Goal: Transaction & Acquisition: Purchase product/service

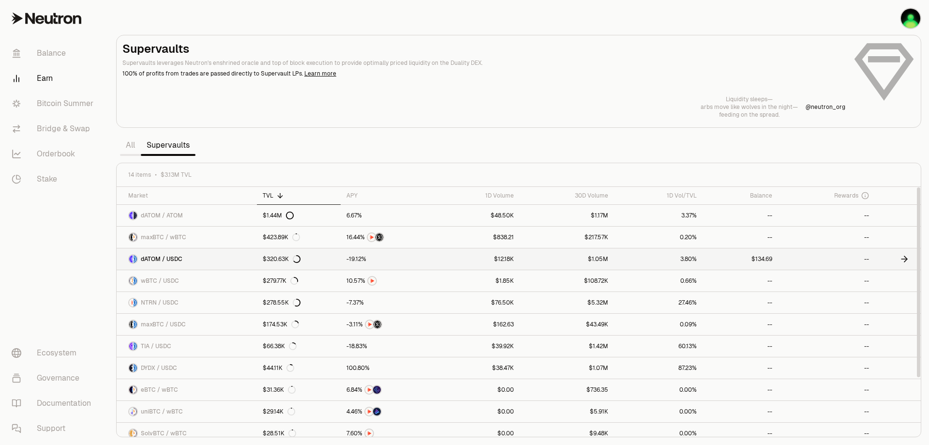
click at [894, 261] on link at bounding box center [898, 258] width 46 height 21
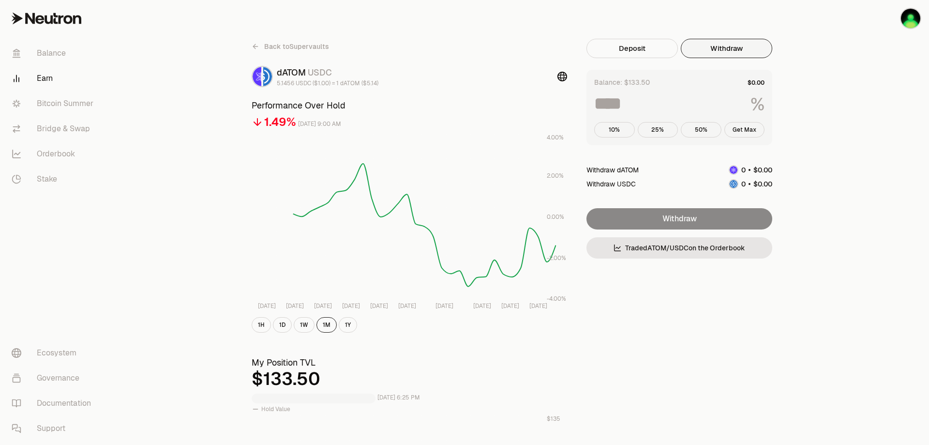
click at [731, 49] on button "Withdraw" at bounding box center [726, 48] width 91 height 19
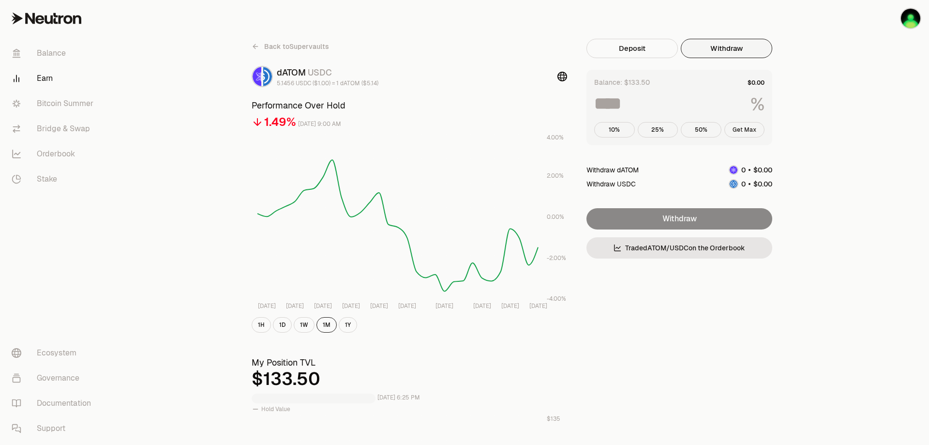
click at [748, 131] on button "Get Max" at bounding box center [745, 129] width 41 height 15
type input "***"
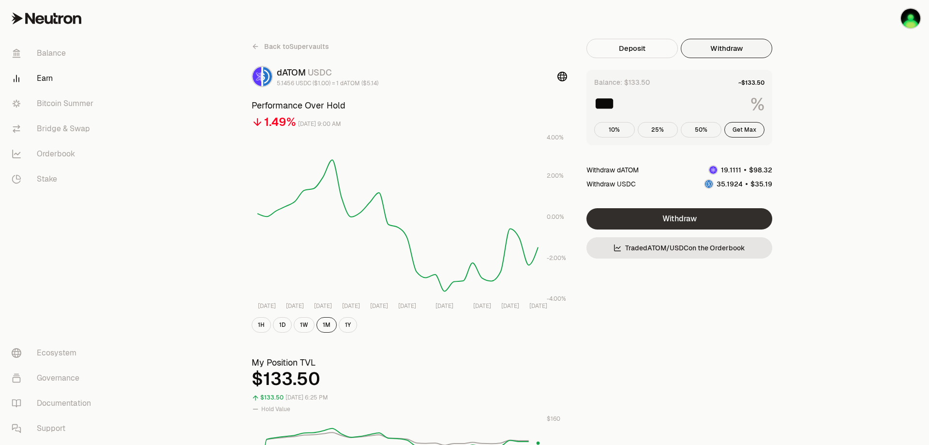
click at [690, 217] on button "Withdraw" at bounding box center [680, 218] width 186 height 21
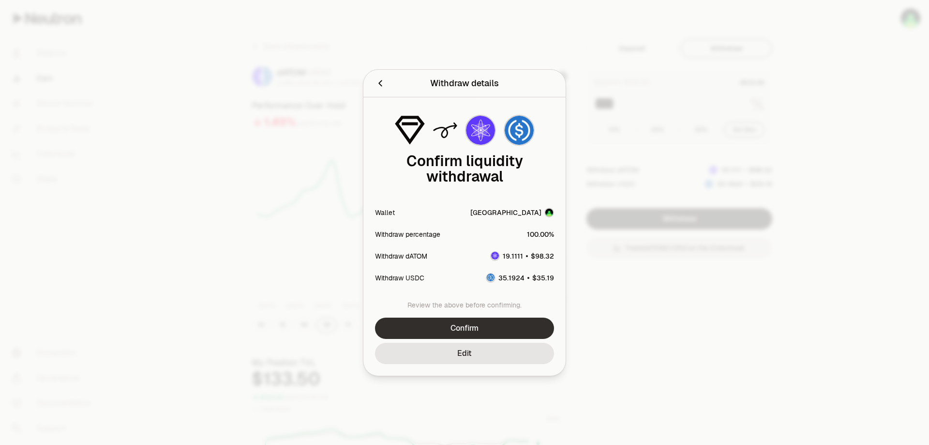
click at [474, 328] on button "Confirm" at bounding box center [464, 328] width 179 height 21
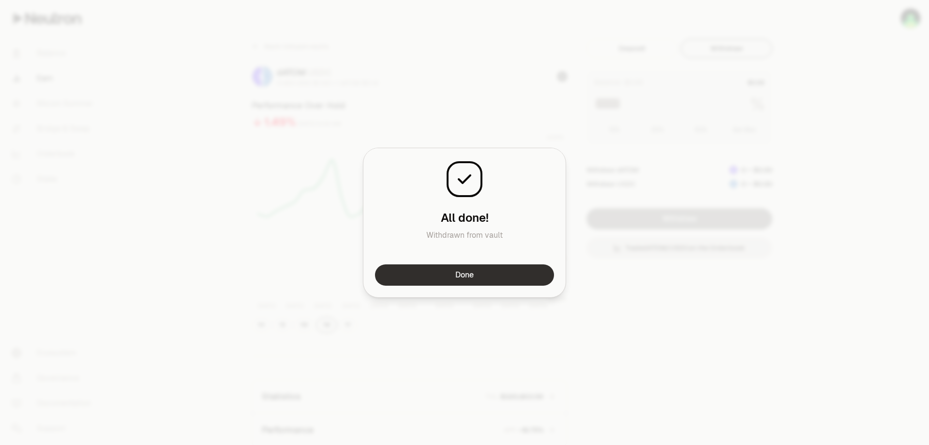
click at [519, 283] on button "Done" at bounding box center [464, 274] width 179 height 21
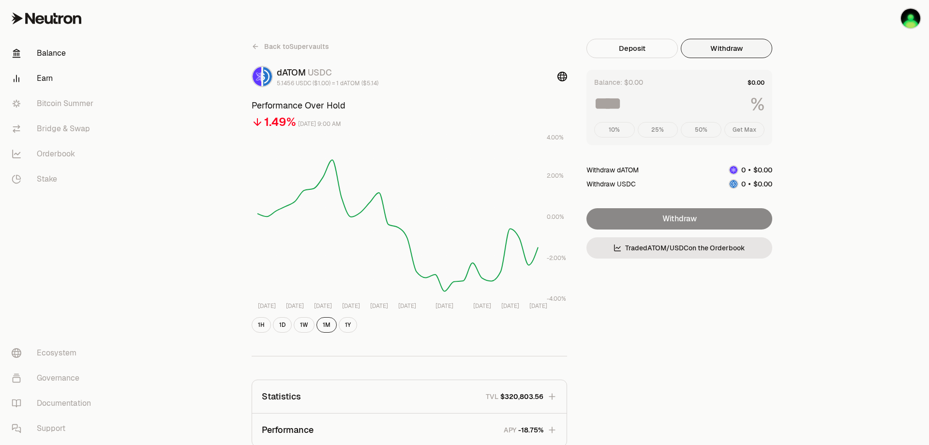
click at [55, 57] on link "Balance" at bounding box center [54, 53] width 101 height 25
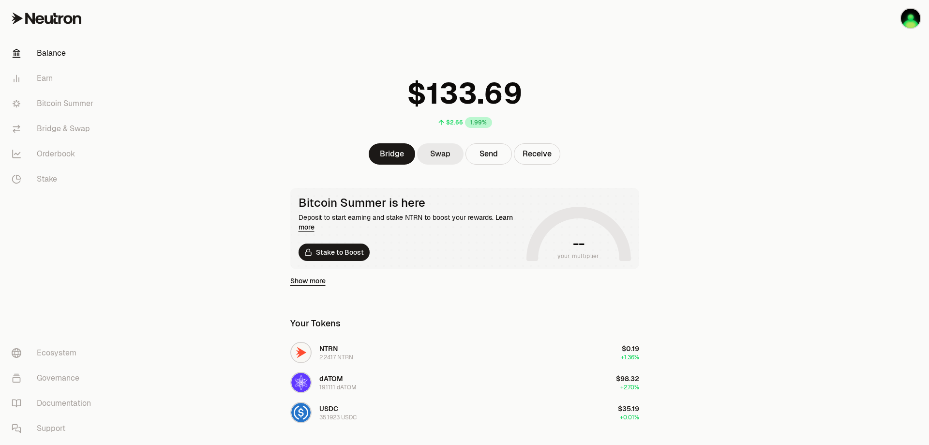
click at [440, 160] on link "Swap" at bounding box center [440, 153] width 46 height 21
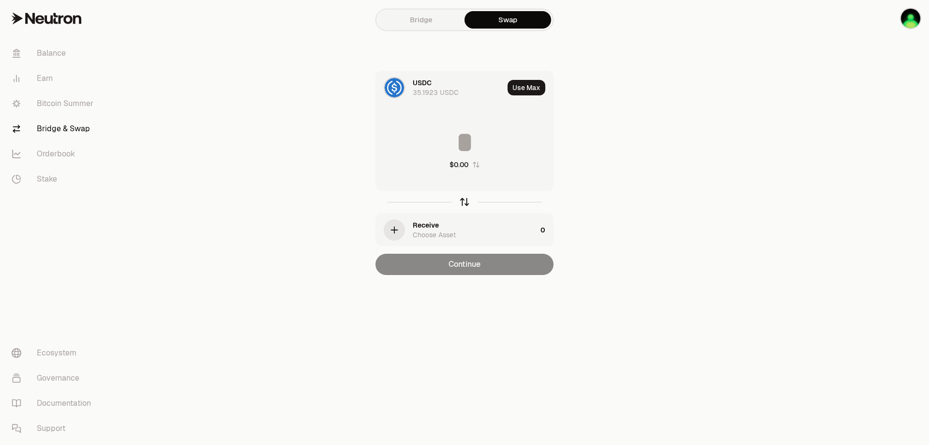
click at [462, 201] on icon "button" at bounding box center [464, 202] width 11 height 11
click at [421, 84] on div "Use" at bounding box center [419, 83] width 13 height 10
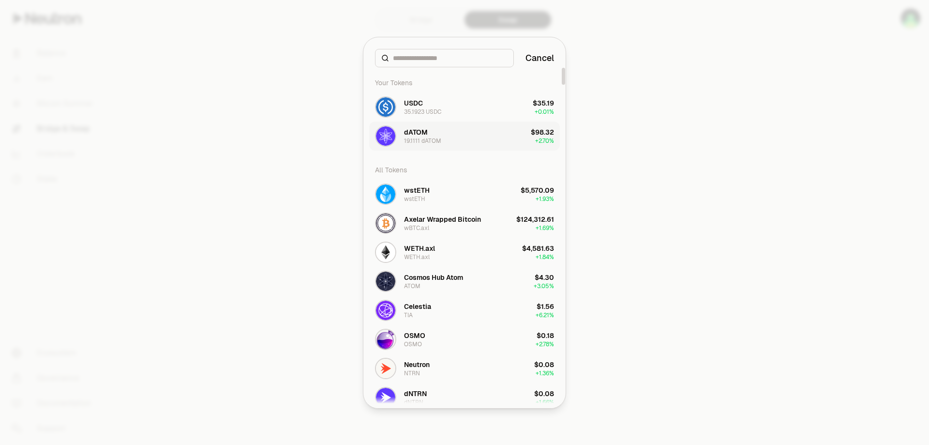
click at [436, 141] on div "19.1111 dATOM" at bounding box center [422, 141] width 37 height 8
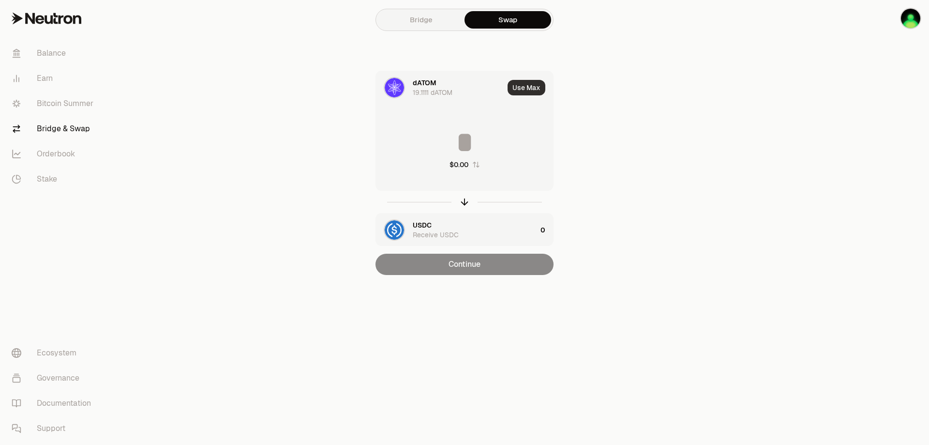
click at [524, 91] on button "Use Max" at bounding box center [527, 87] width 38 height 15
type input "*********"
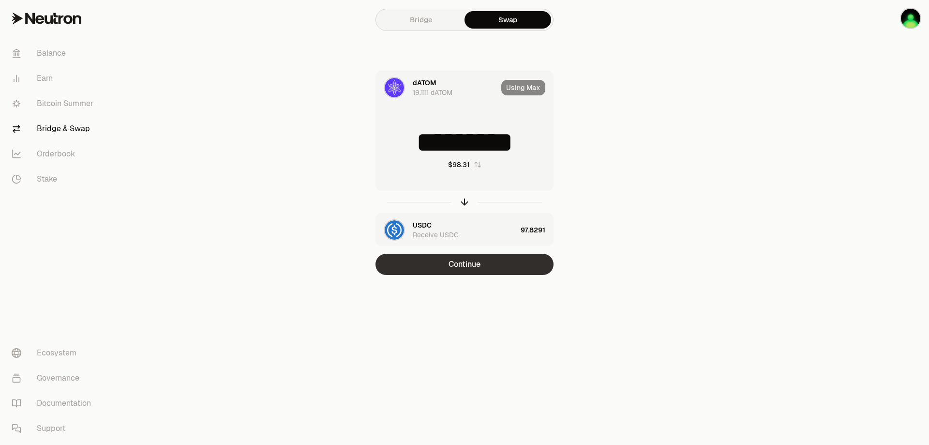
click at [501, 266] on button "Continue" at bounding box center [465, 264] width 178 height 21
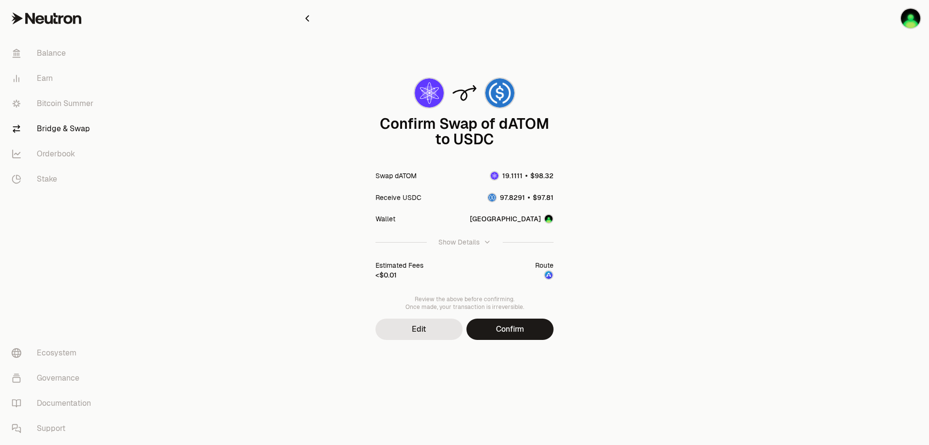
click at [499, 338] on button "Confirm" at bounding box center [510, 329] width 87 height 21
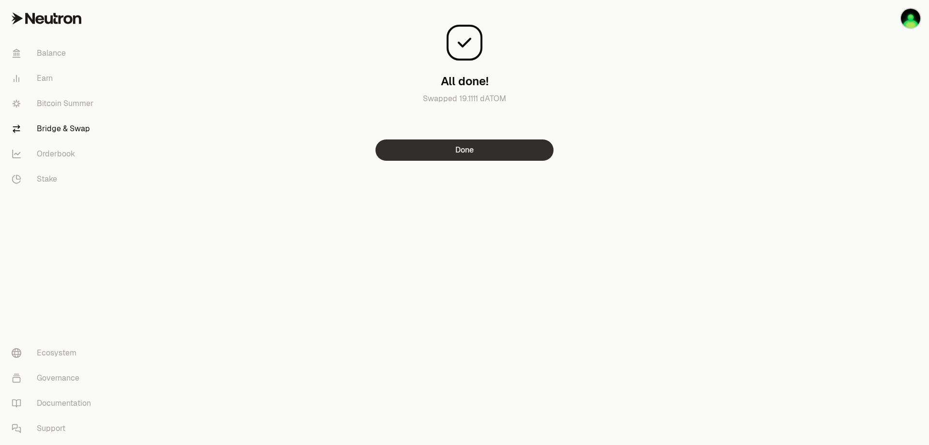
click at [501, 147] on button "Done" at bounding box center [465, 149] width 178 height 21
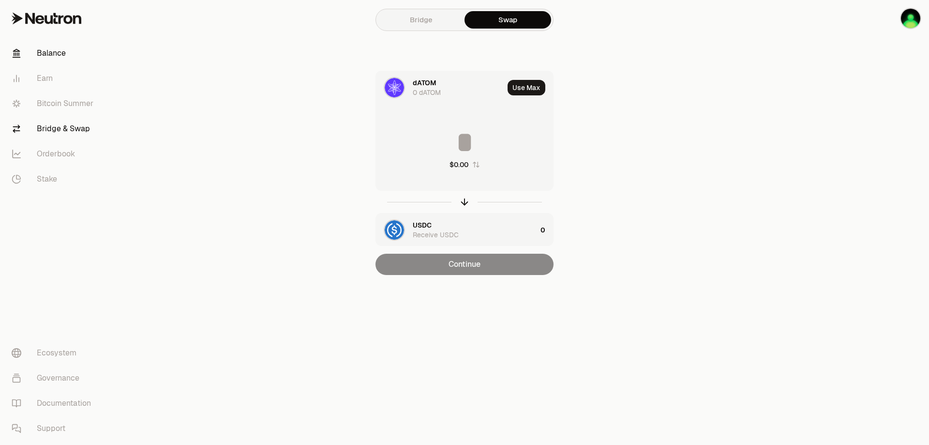
click at [53, 56] on link "Balance" at bounding box center [54, 53] width 101 height 25
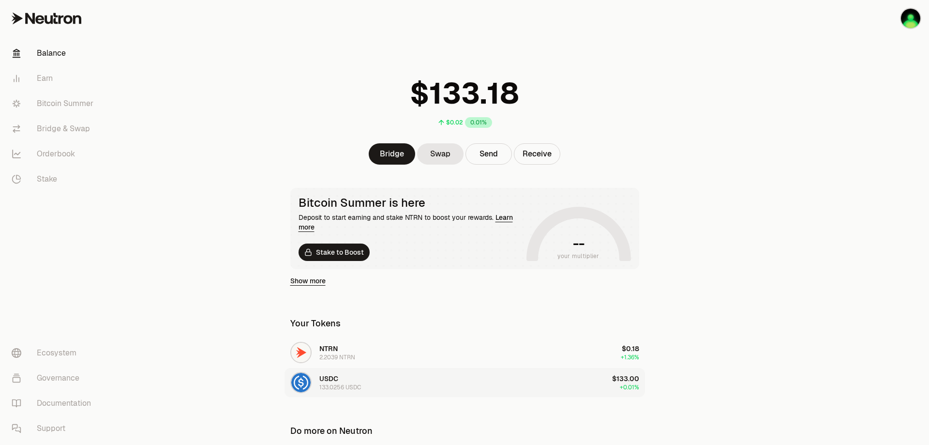
click at [543, 388] on button "USDC 133.0256 USDC $133.00 +0.01%" at bounding box center [465, 382] width 361 height 29
click at [592, 388] on button "USDC 133.0256 USDC $133.00 +0.01%" at bounding box center [465, 382] width 361 height 29
click at [496, 153] on button "Send" at bounding box center [489, 153] width 46 height 21
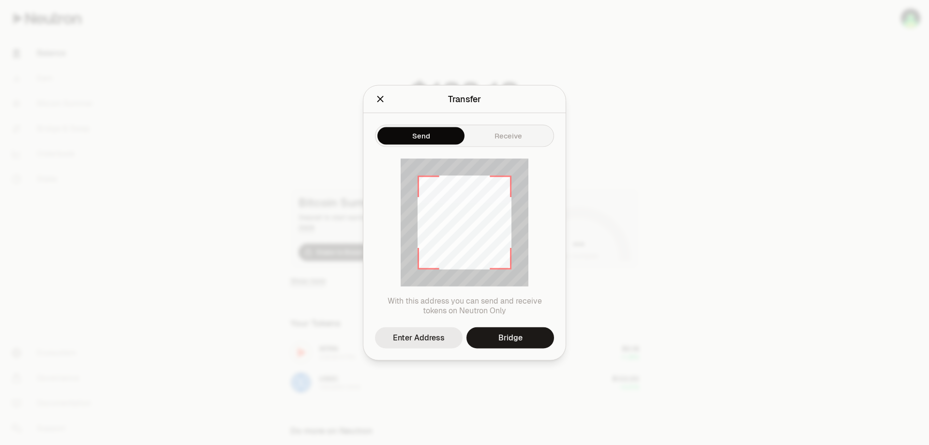
click at [414, 335] on div "Enter Address" at bounding box center [419, 338] width 52 height 12
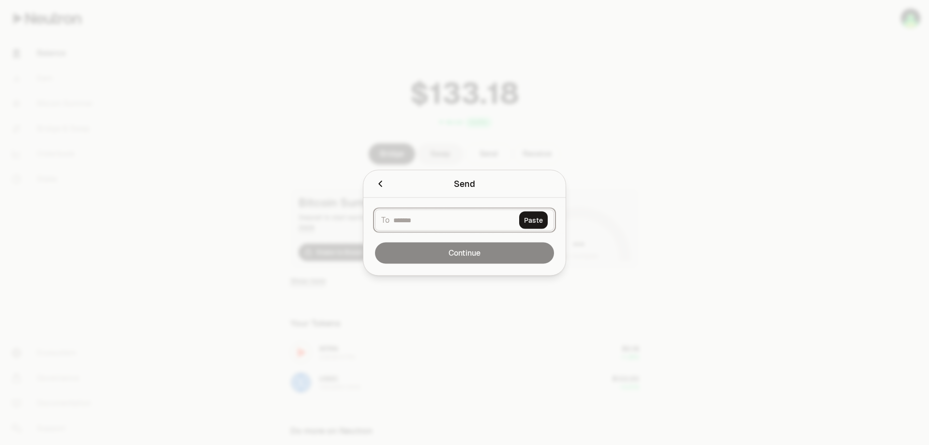
click at [397, 216] on input at bounding box center [455, 220] width 122 height 10
paste input "**********"
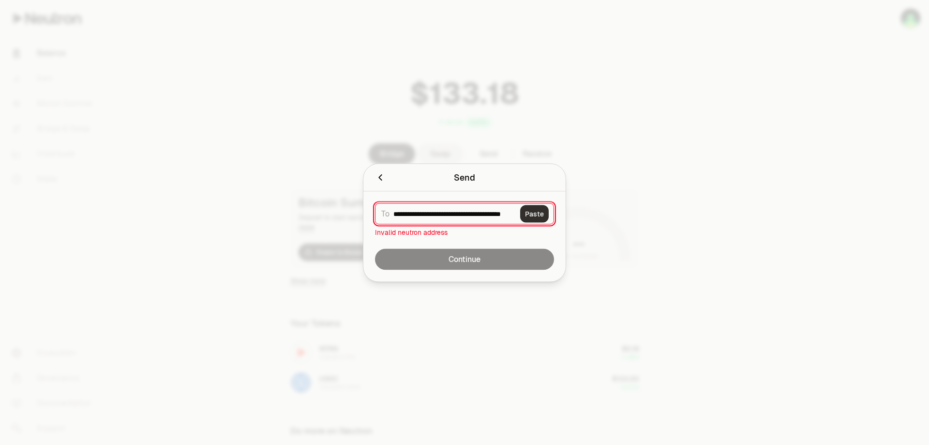
type input "**********"
click at [546, 216] on button "Paste" at bounding box center [534, 213] width 29 height 17
click at [515, 257] on div "Continue" at bounding box center [465, 264] width 202 height 33
click at [377, 179] on icon "Close" at bounding box center [380, 177] width 11 height 11
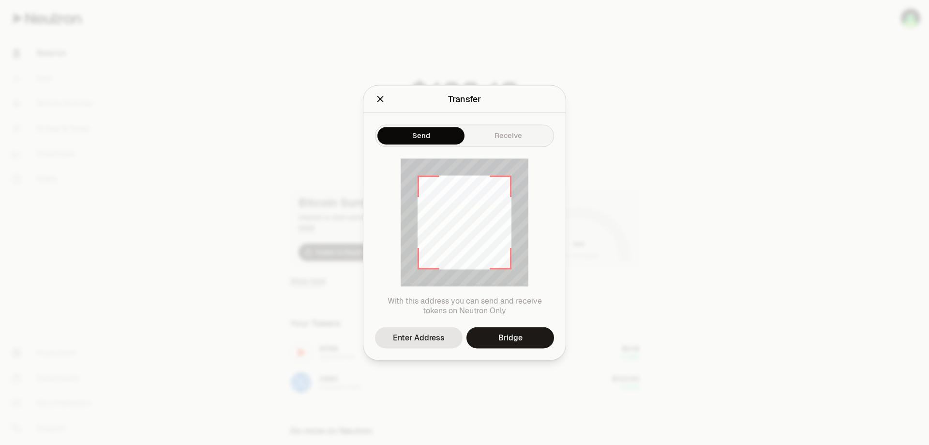
click at [679, 219] on div at bounding box center [464, 222] width 929 height 445
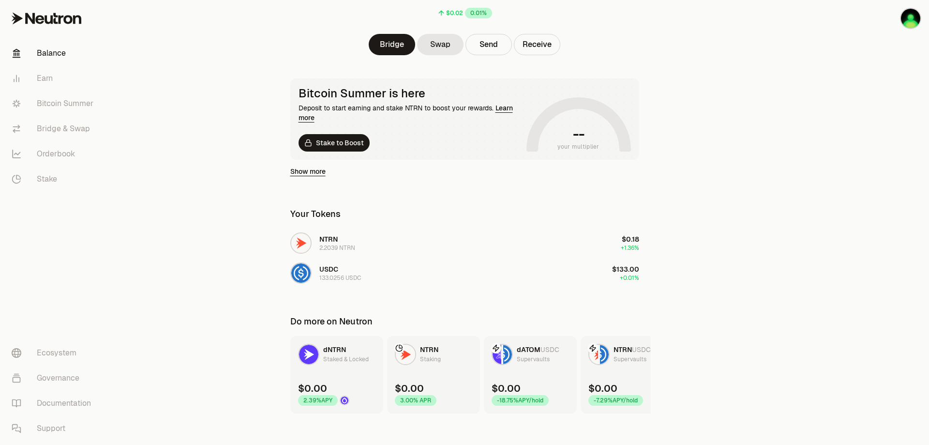
scroll to position [117, 0]
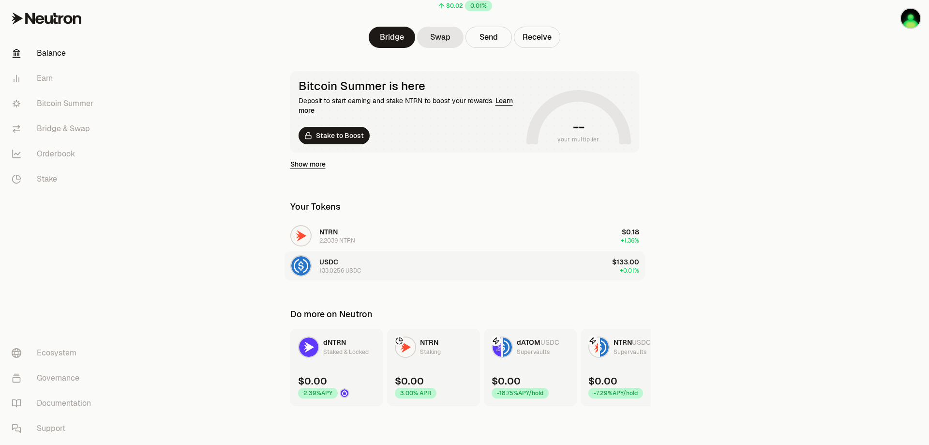
click at [446, 268] on button "USDC 133.0256 USDC $133.00 +0.01%" at bounding box center [465, 265] width 361 height 29
click at [504, 37] on button "Send" at bounding box center [489, 37] width 46 height 21
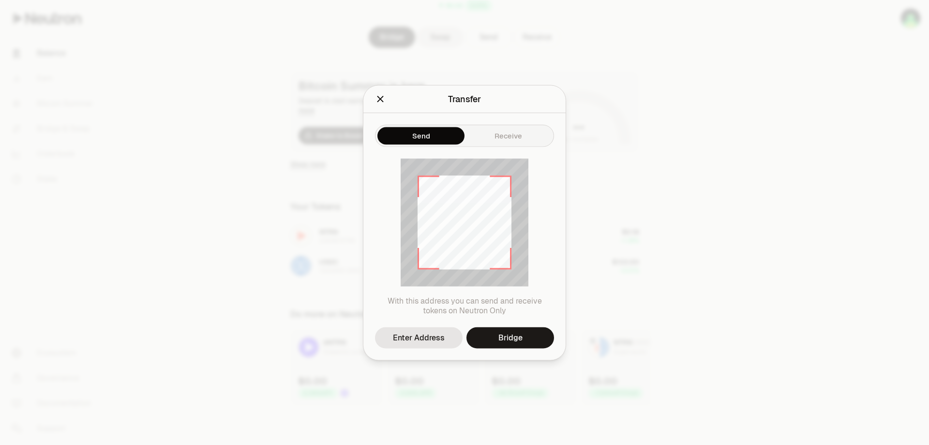
click at [376, 91] on h2 "Transfer" at bounding box center [464, 98] width 179 height 19
drag, startPoint x: 378, startPoint y: 98, endPoint x: 382, endPoint y: 111, distance: 13.8
click at [378, 99] on icon "Close" at bounding box center [380, 98] width 11 height 11
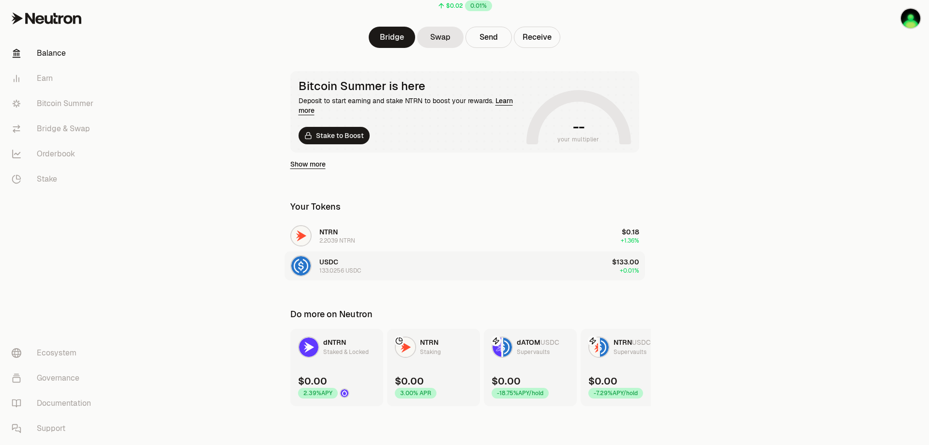
click at [353, 268] on div "133.0256 USDC" at bounding box center [341, 271] width 42 height 8
click at [539, 40] on button "Receive" at bounding box center [537, 37] width 46 height 21
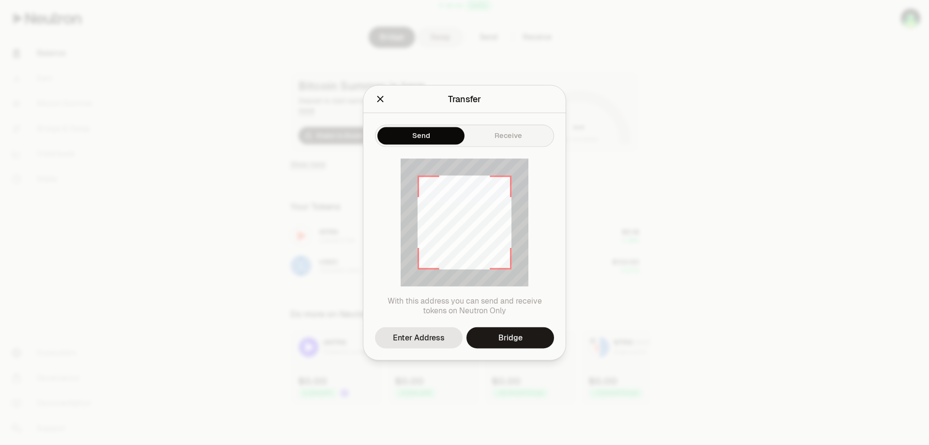
click at [432, 124] on div "Send Receive" at bounding box center [464, 135] width 179 height 22
click at [447, 337] on button "Enter Address" at bounding box center [419, 337] width 88 height 21
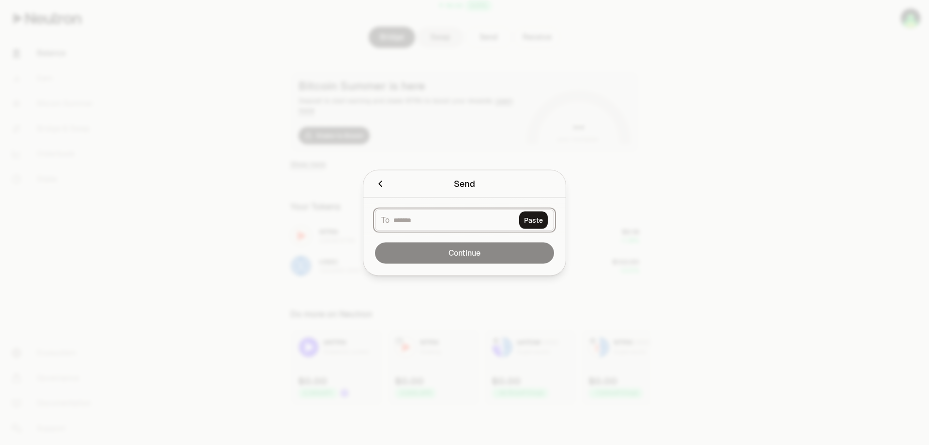
click at [451, 221] on input at bounding box center [455, 220] width 122 height 10
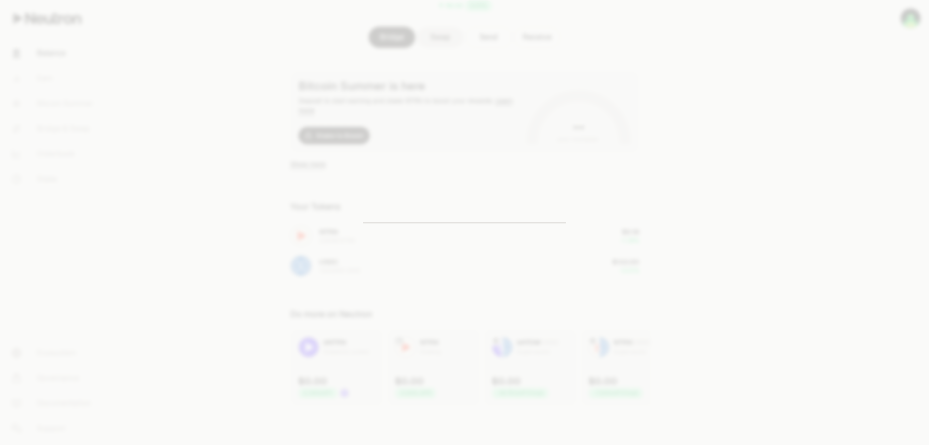
drag, startPoint x: 451, startPoint y: 221, endPoint x: 864, endPoint y: 234, distance: 413.2
click at [864, 234] on div at bounding box center [464, 222] width 929 height 445
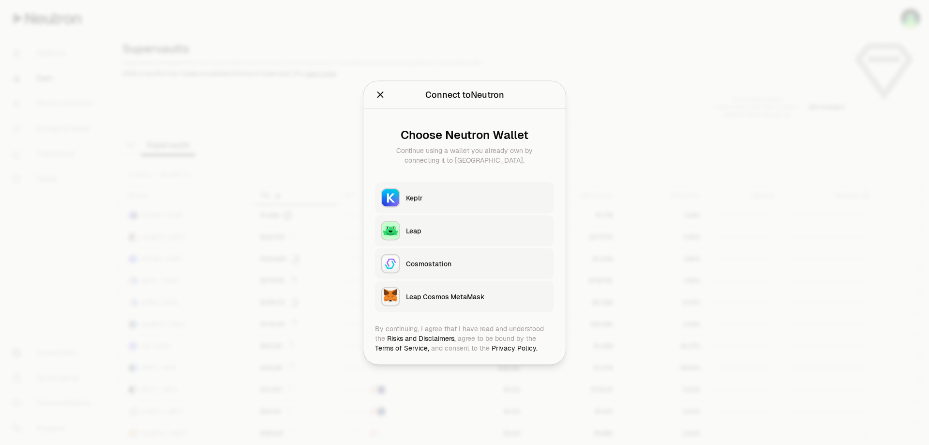
click at [487, 195] on div "Keplr" at bounding box center [477, 198] width 142 height 10
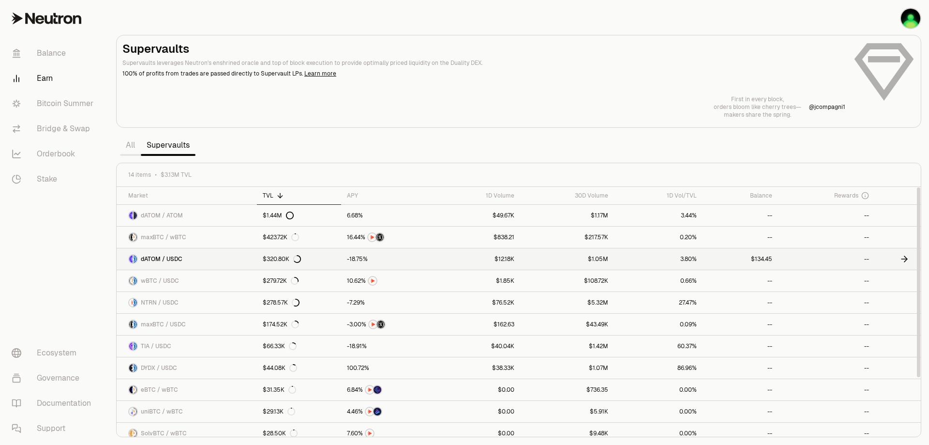
click at [765, 254] on link at bounding box center [741, 258] width 76 height 21
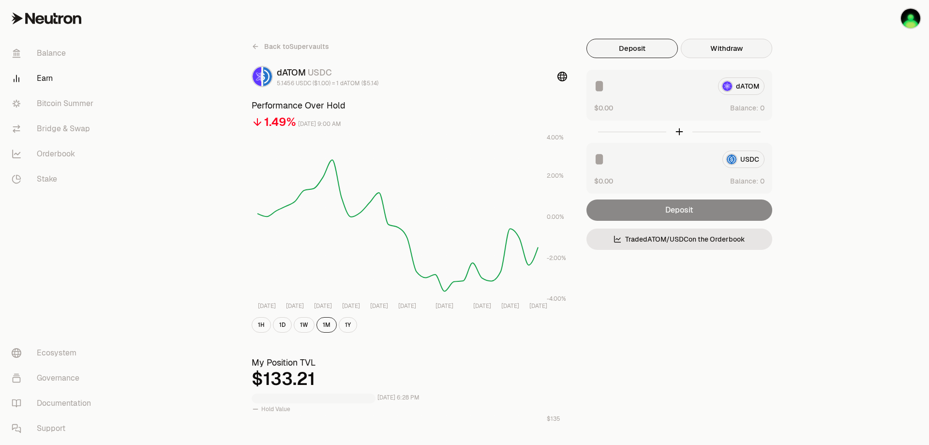
click at [746, 41] on button "Withdraw" at bounding box center [726, 48] width 91 height 19
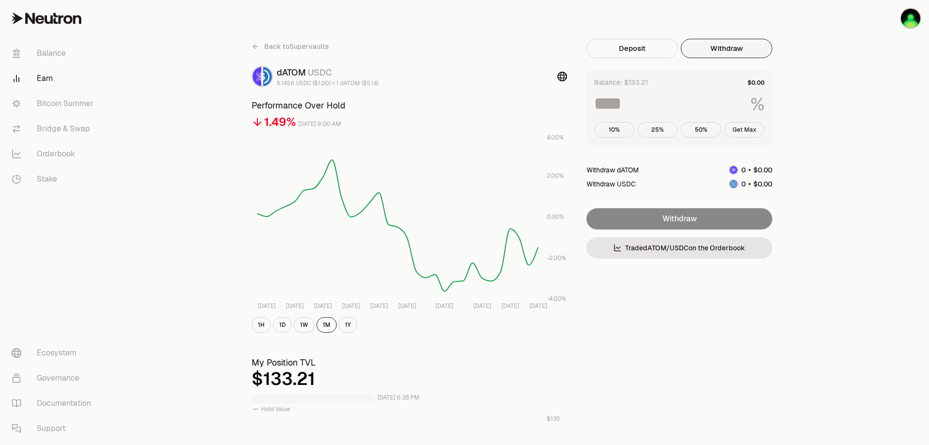
click at [741, 130] on button "Get Max" at bounding box center [745, 129] width 41 height 15
type input "***"
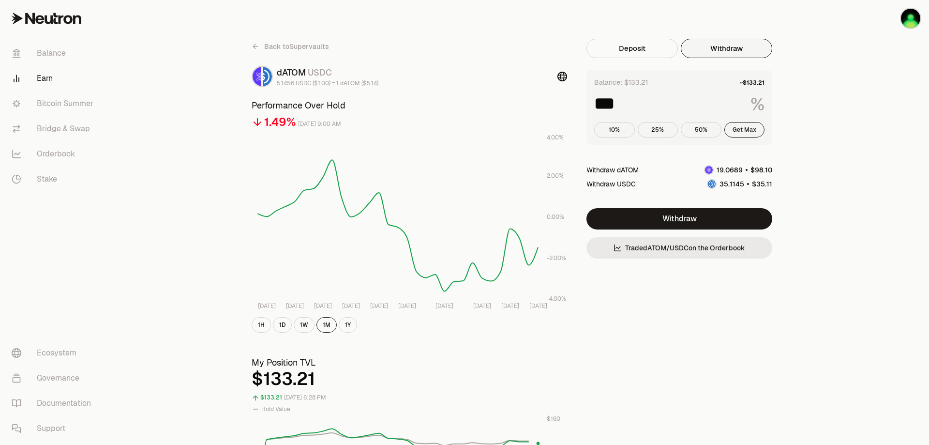
click at [728, 250] on link "Trade dATOM / USDC on the Orderbook" at bounding box center [680, 247] width 186 height 21
click at [730, 216] on button "Withdraw" at bounding box center [680, 218] width 186 height 21
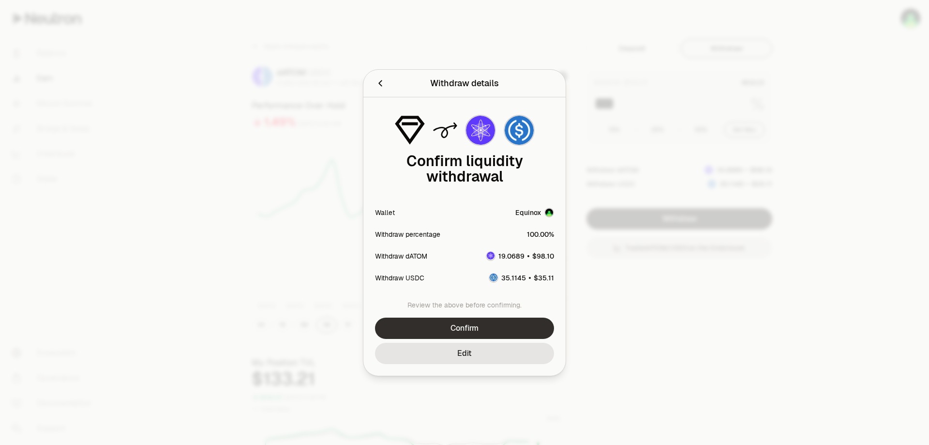
click at [511, 323] on button "Confirm" at bounding box center [464, 328] width 179 height 21
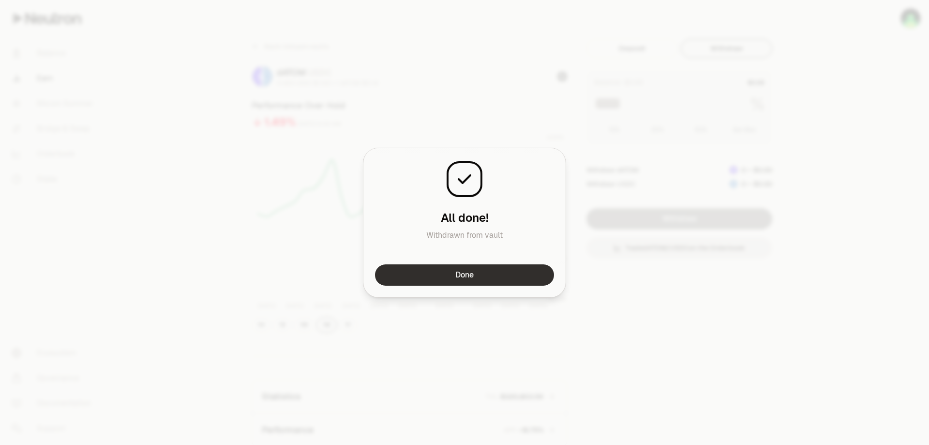
click at [390, 273] on button "Done" at bounding box center [464, 274] width 179 height 21
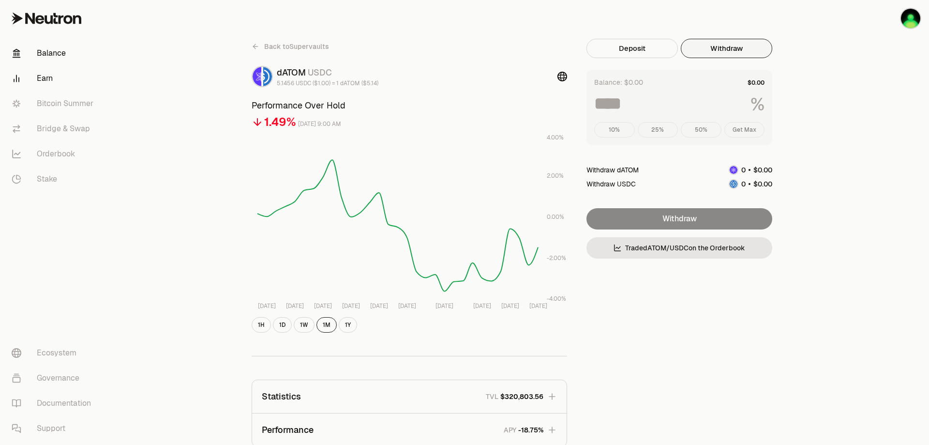
click at [56, 59] on link "Balance" at bounding box center [54, 53] width 101 height 25
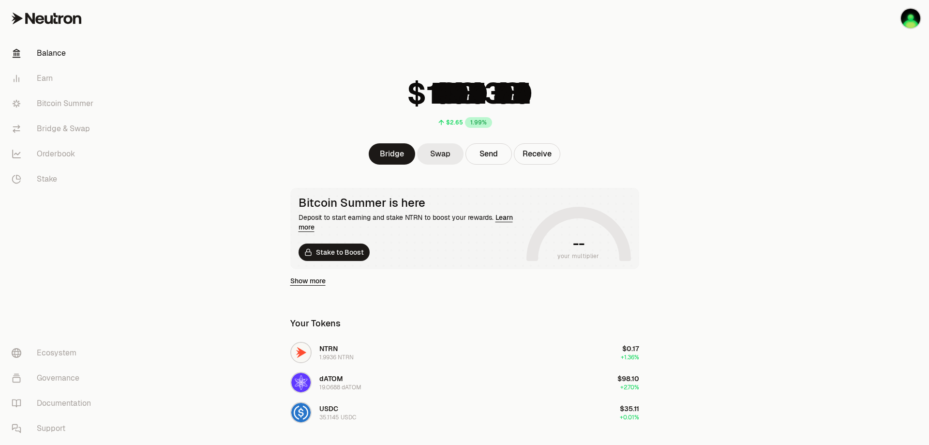
click at [453, 152] on link "Swap" at bounding box center [440, 153] width 46 height 21
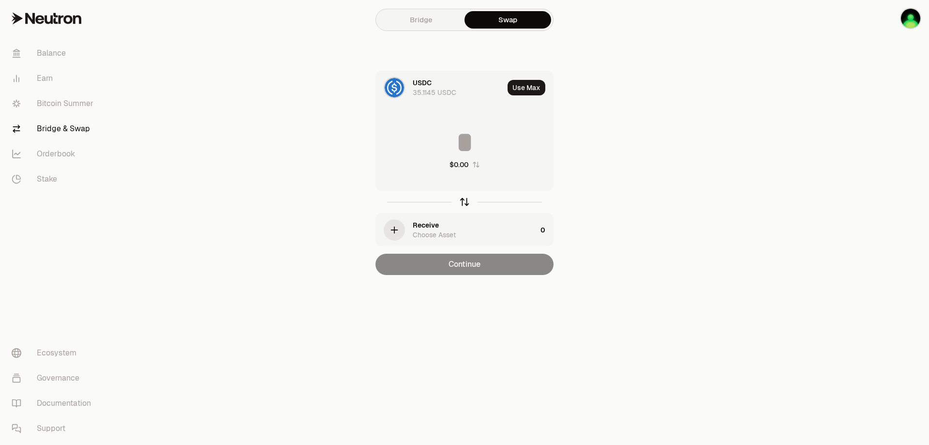
click at [468, 202] on icon "button" at bounding box center [464, 202] width 11 height 11
click at [439, 87] on div "Use Choose Asset" at bounding box center [458, 87] width 91 height 19
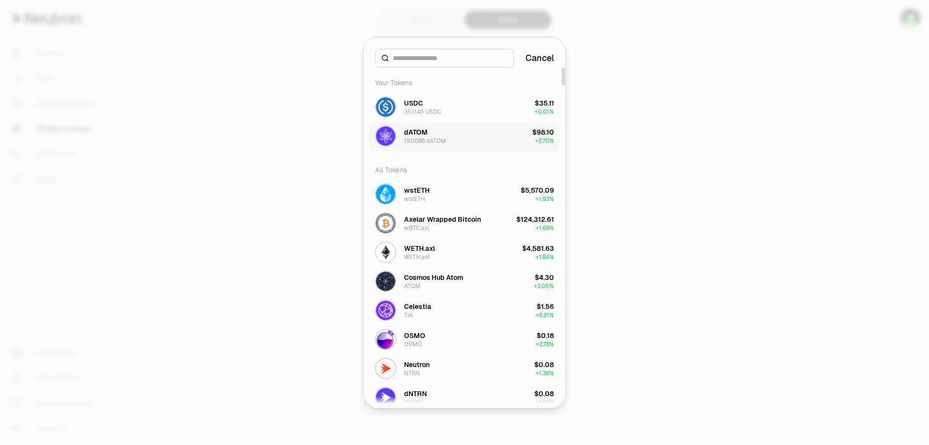
click at [418, 143] on div "19.0688 dATOM" at bounding box center [425, 141] width 42 height 8
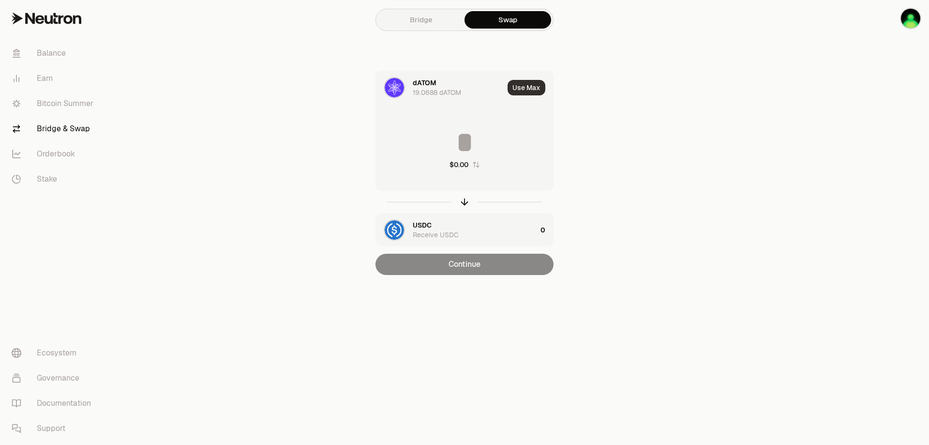
click at [525, 90] on button "Use Max" at bounding box center [527, 87] width 38 height 15
type input "*********"
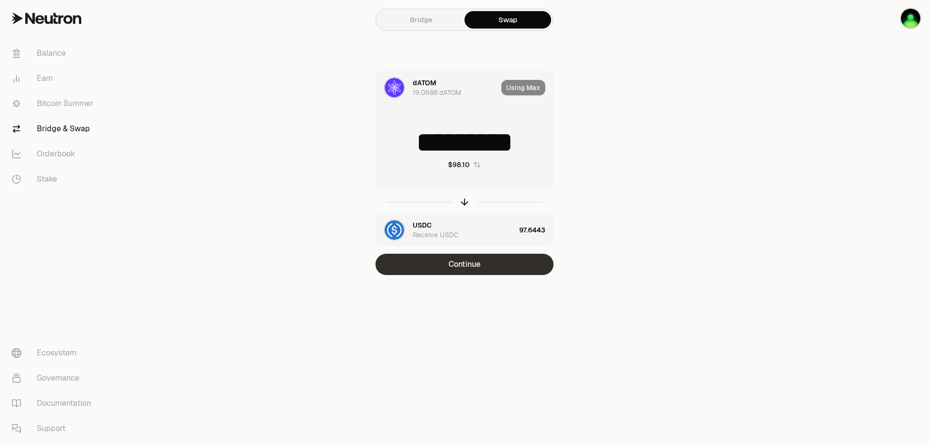
click at [494, 268] on button "Continue" at bounding box center [465, 264] width 178 height 21
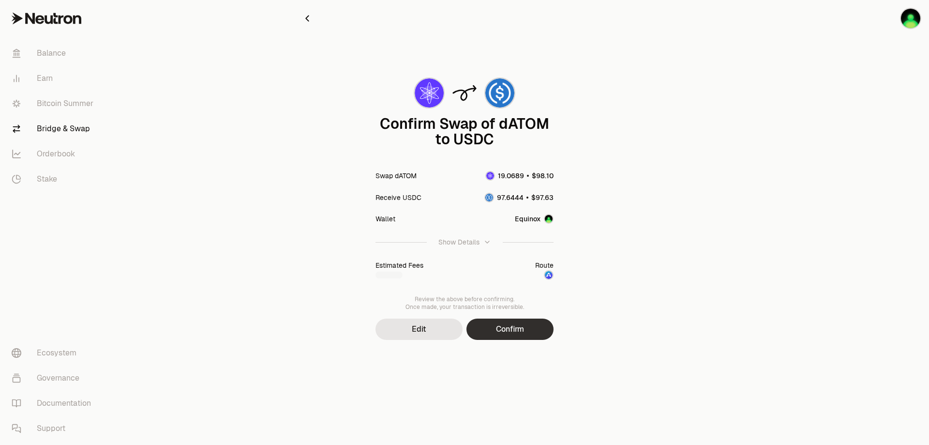
click at [521, 339] on button "Confirm" at bounding box center [510, 329] width 87 height 21
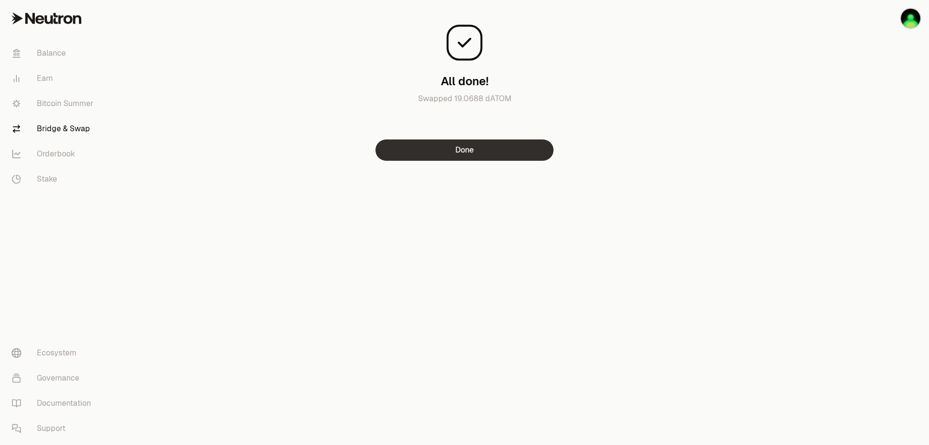
click at [501, 155] on button "Done" at bounding box center [465, 149] width 178 height 21
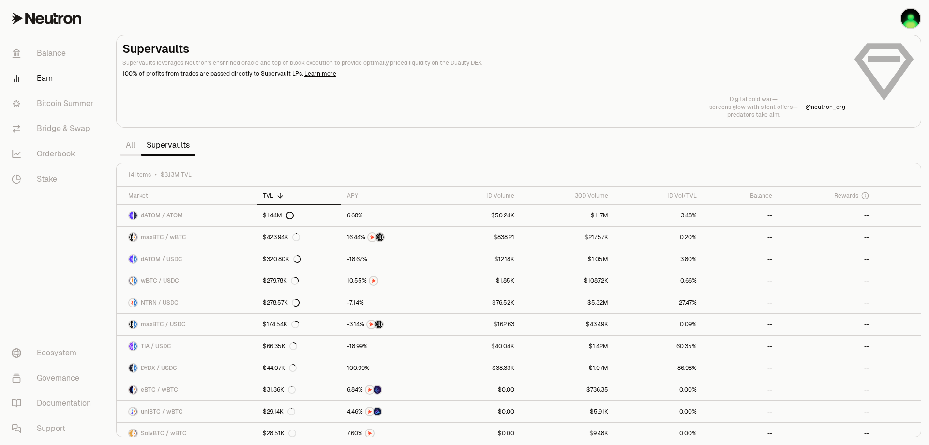
drag, startPoint x: 544, startPoint y: 91, endPoint x: 553, endPoint y: 76, distance: 18.3
click at [544, 91] on div "Supervaults Supervaults leverages Neutron's enshrined oracle and top of block e…" at bounding box center [518, 79] width 793 height 77
